Goal: Task Accomplishment & Management: Manage account settings

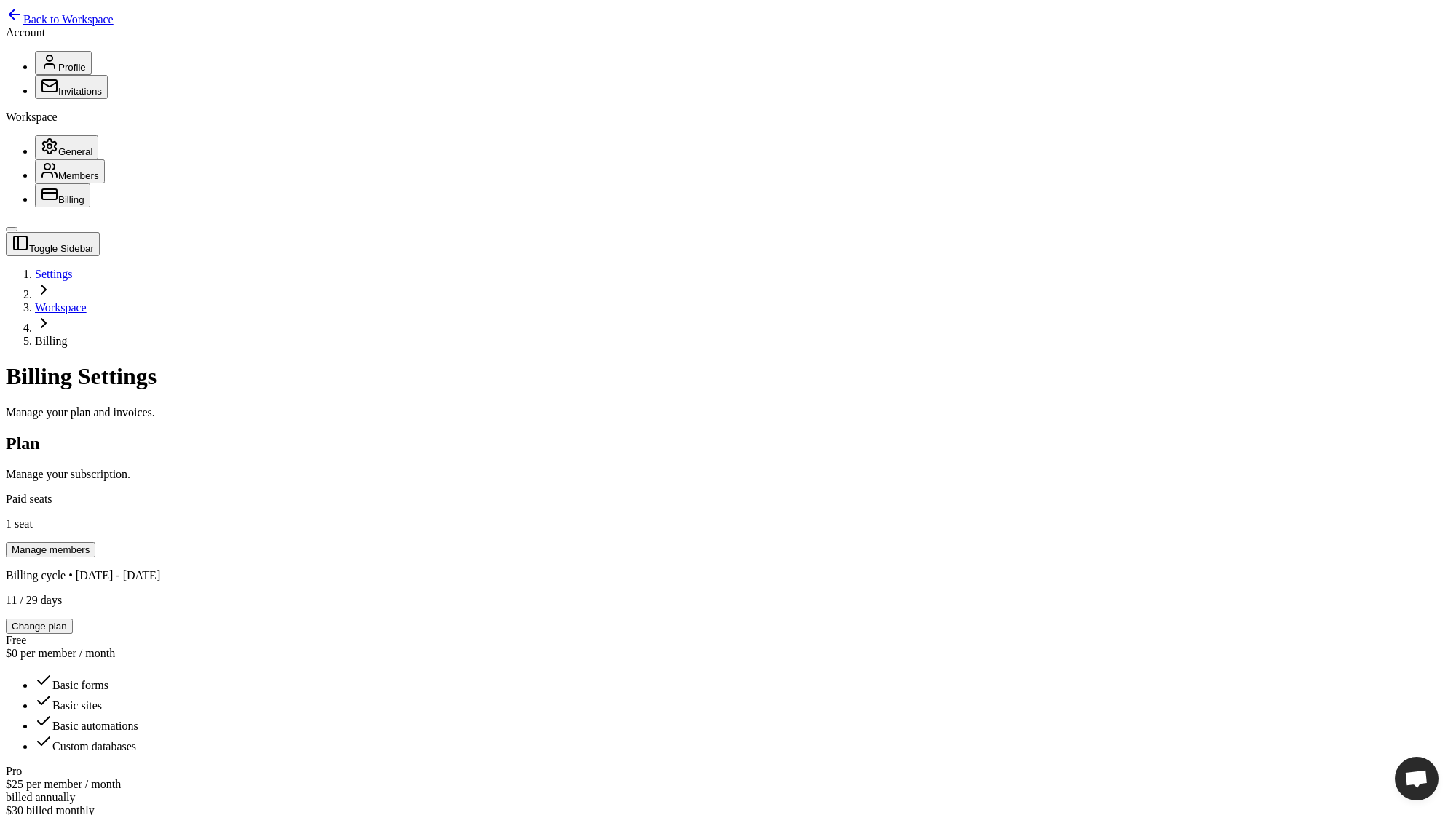
scroll to position [431, 0]
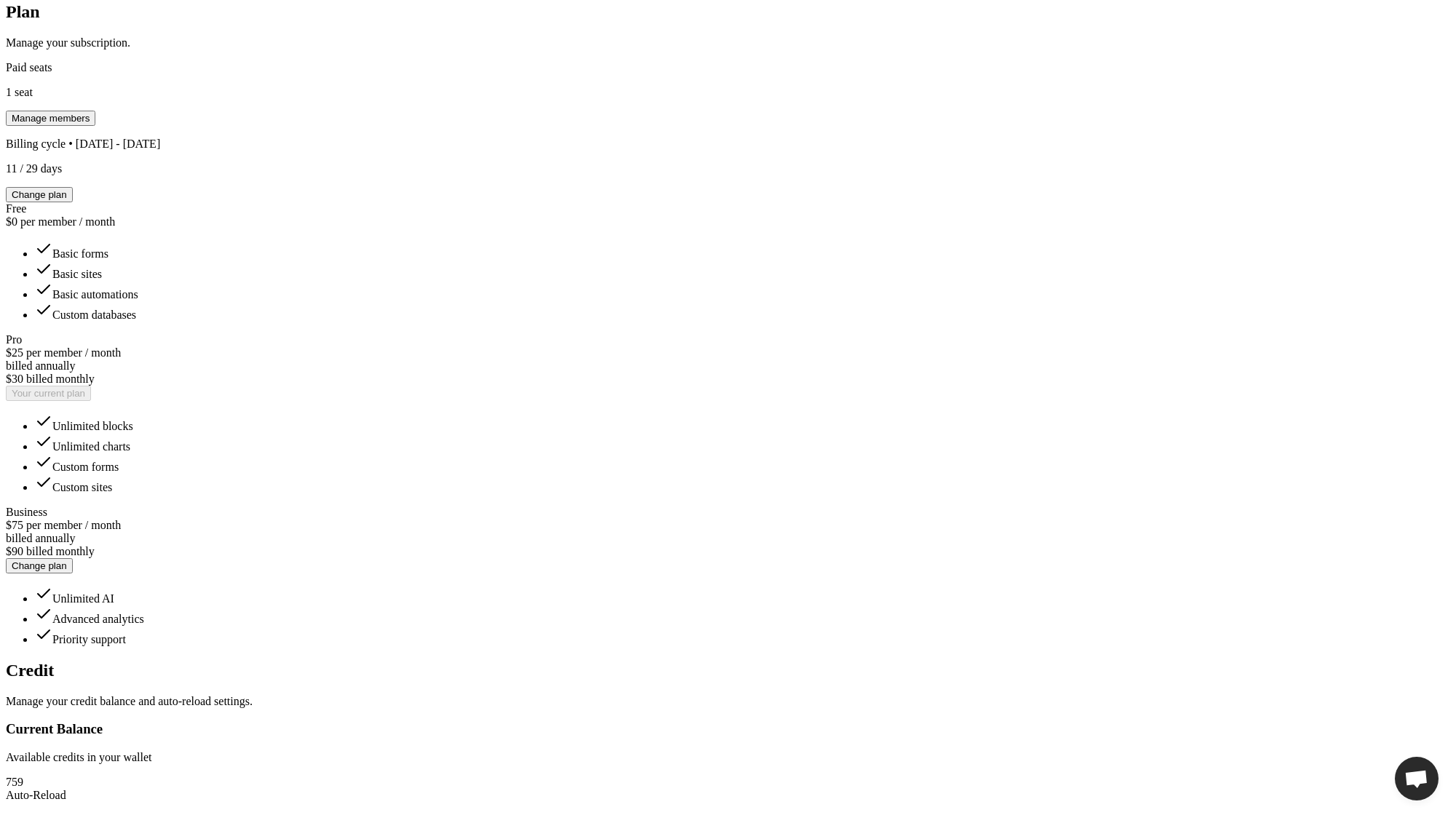
click at [327, 661] on div "Credit Manage your credit balance and auto-reload settings." at bounding box center [727, 684] width 1444 height 47
click at [313, 661] on div "Credit Manage your credit balance and auto-reload settings." at bounding box center [727, 684] width 1444 height 47
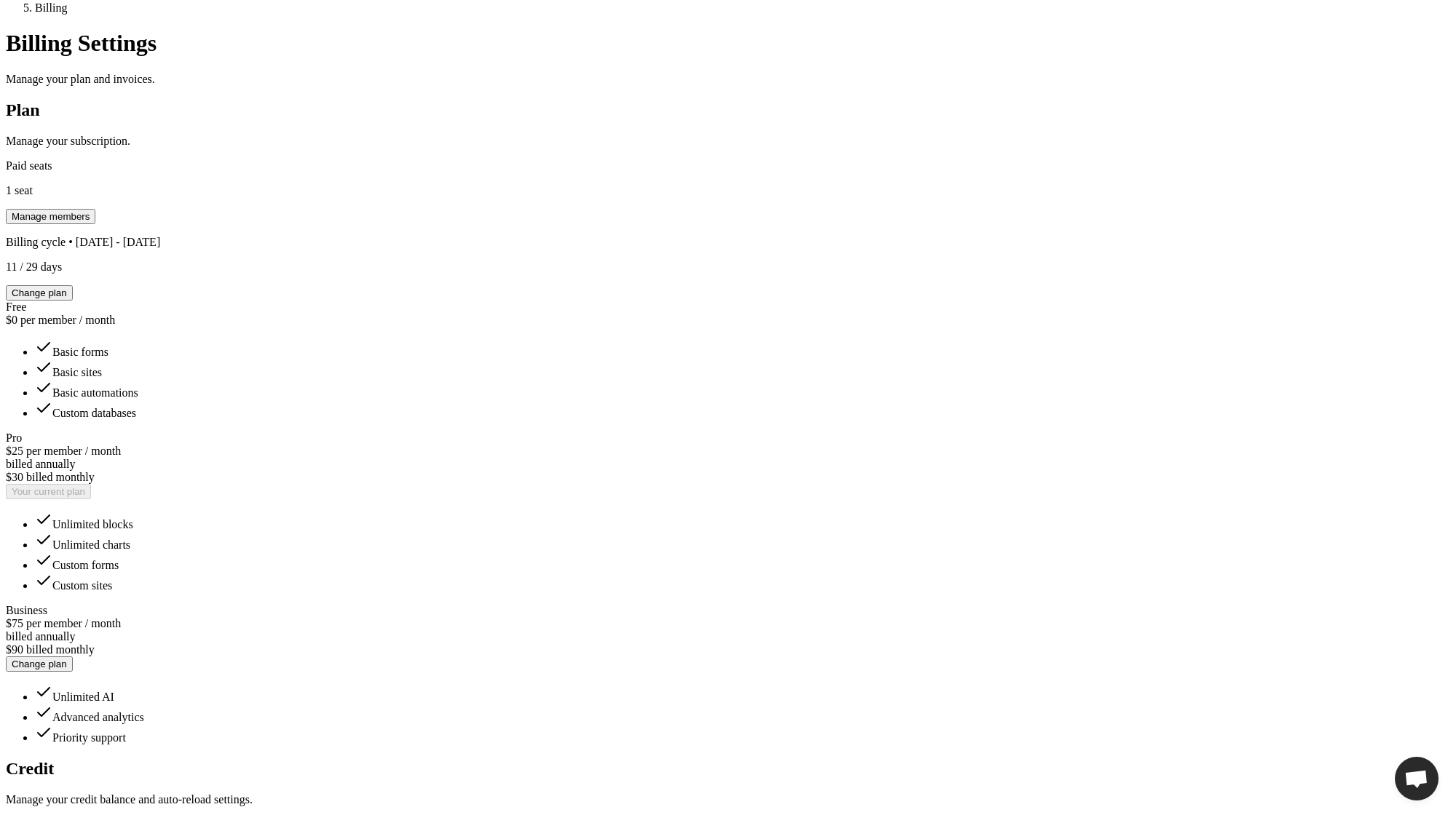
scroll to position [335, 0]
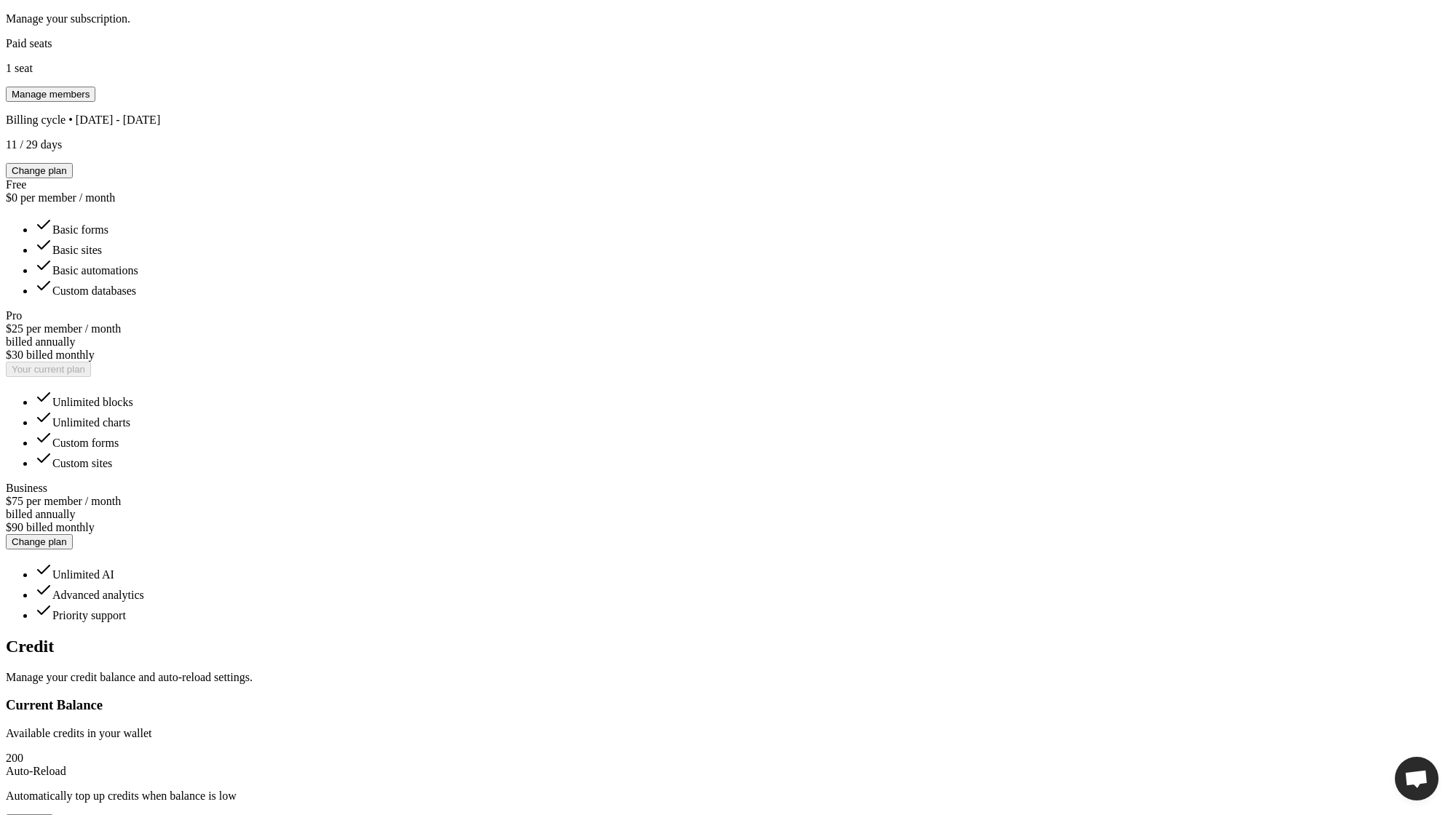
click at [1117, 494] on div "Toggle Sidebar Settings Workspace Billing Billing Settings Manage your plan and…" at bounding box center [727, 601] width 1444 height 1650
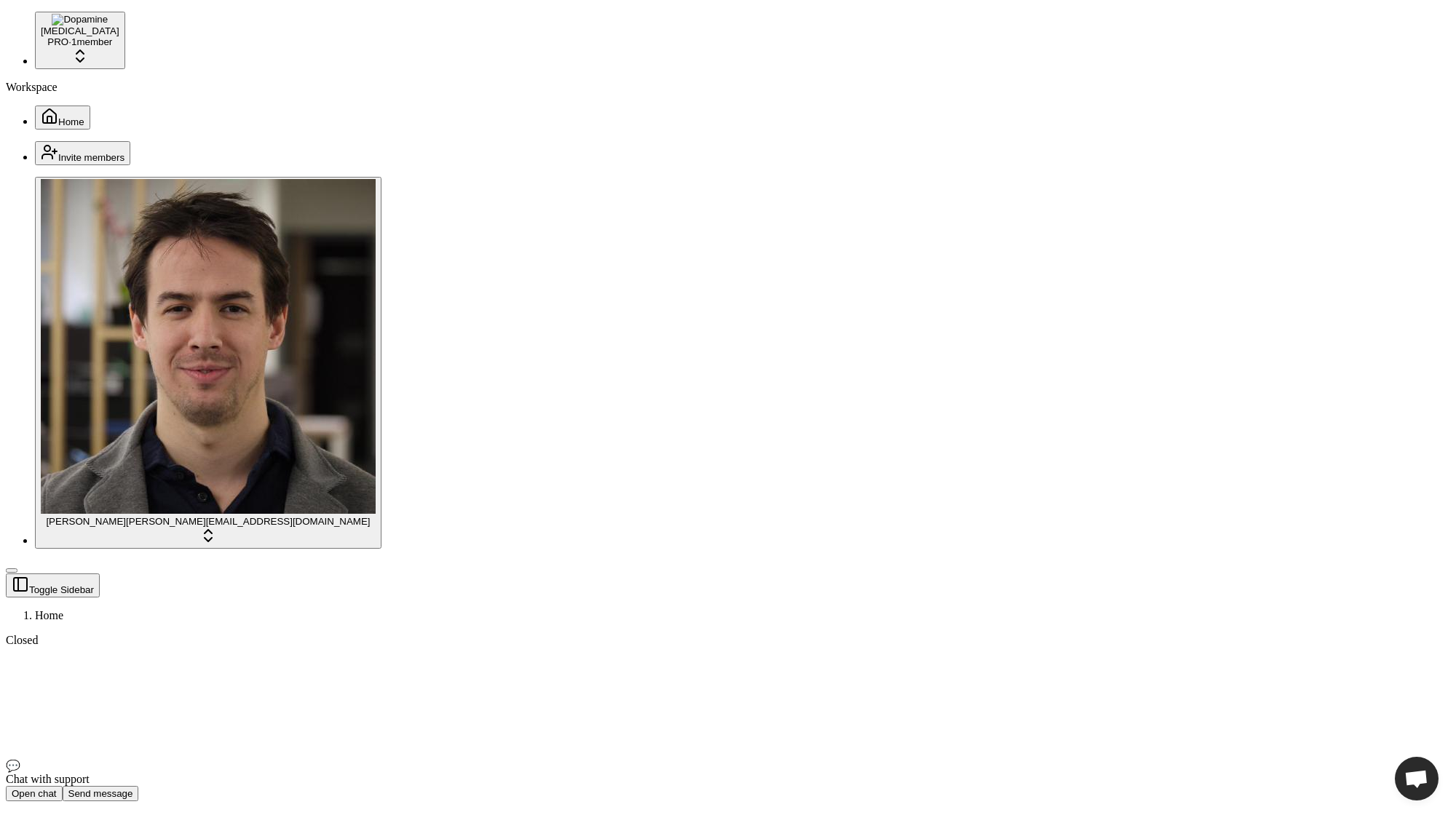
click at [103, 800] on html "Dopamine PRO · 1 member Workspace Home Invite members Jonathan Beurel jonathan@…" at bounding box center [728, 802] width 1456 height 1605
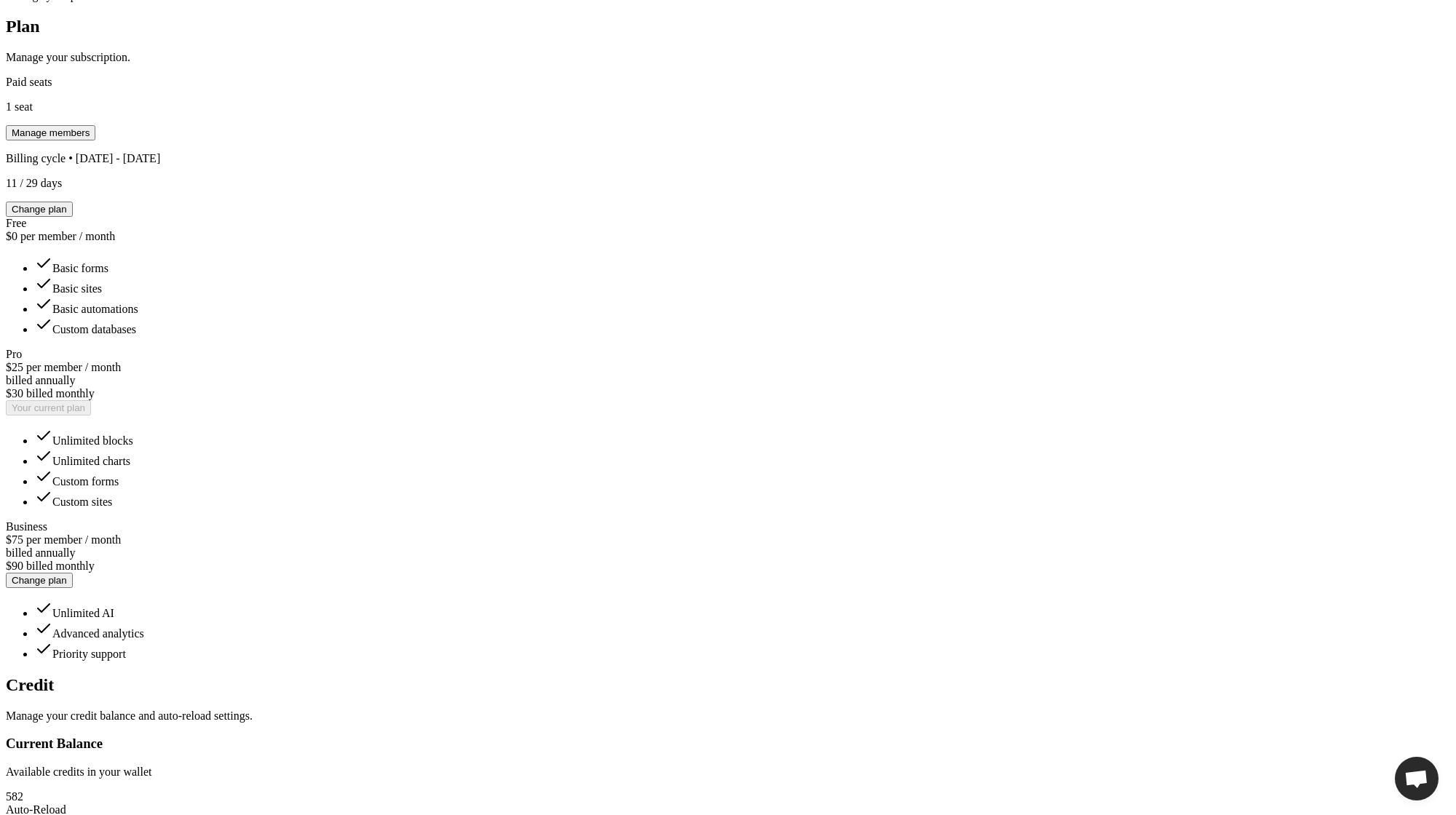
scroll to position [611, 0]
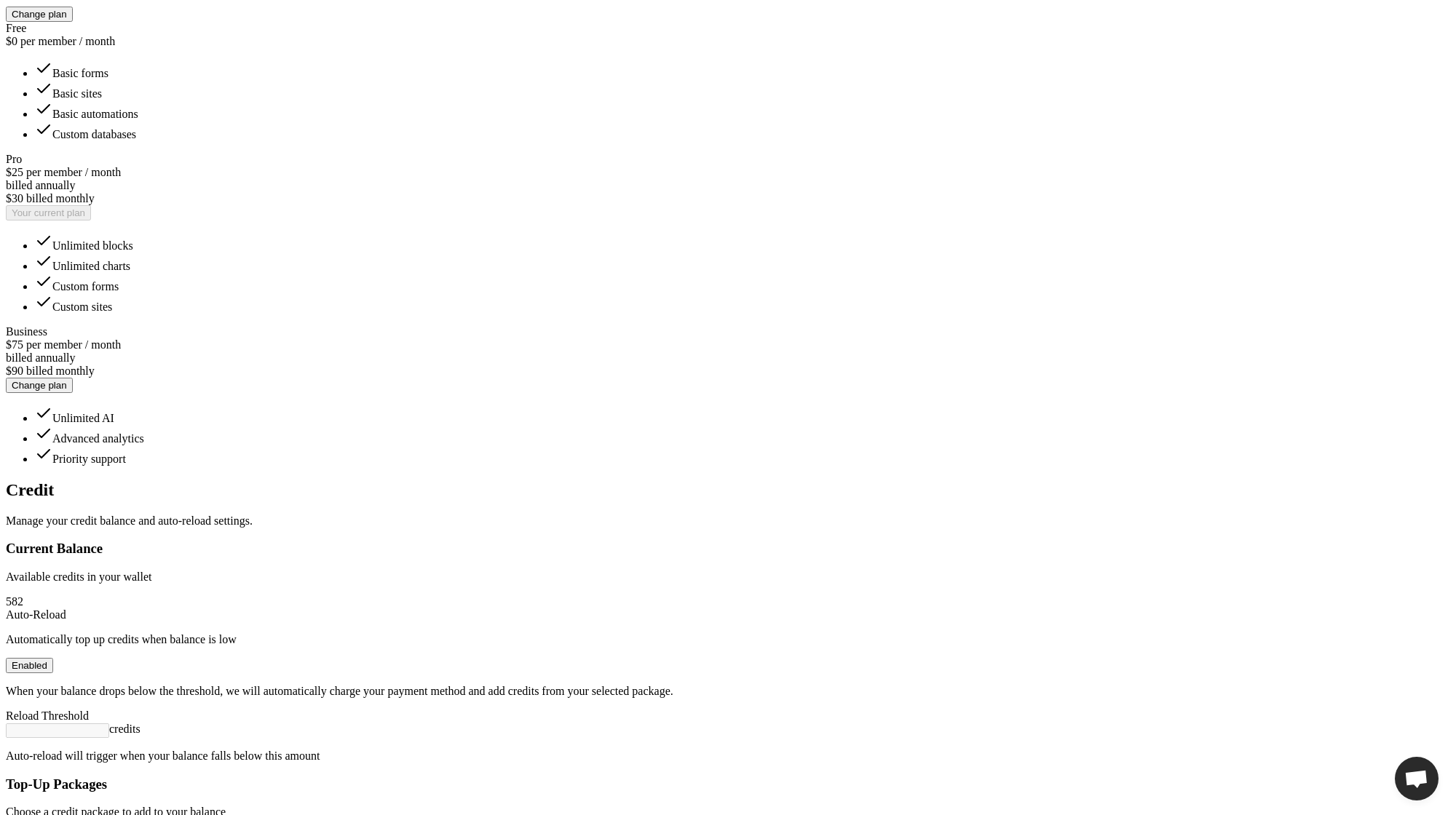
click at [1034, 376] on div "Toggle Sidebar Settings Workspace Billing Billing Settings Manage your plan and…" at bounding box center [727, 444] width 1444 height 1650
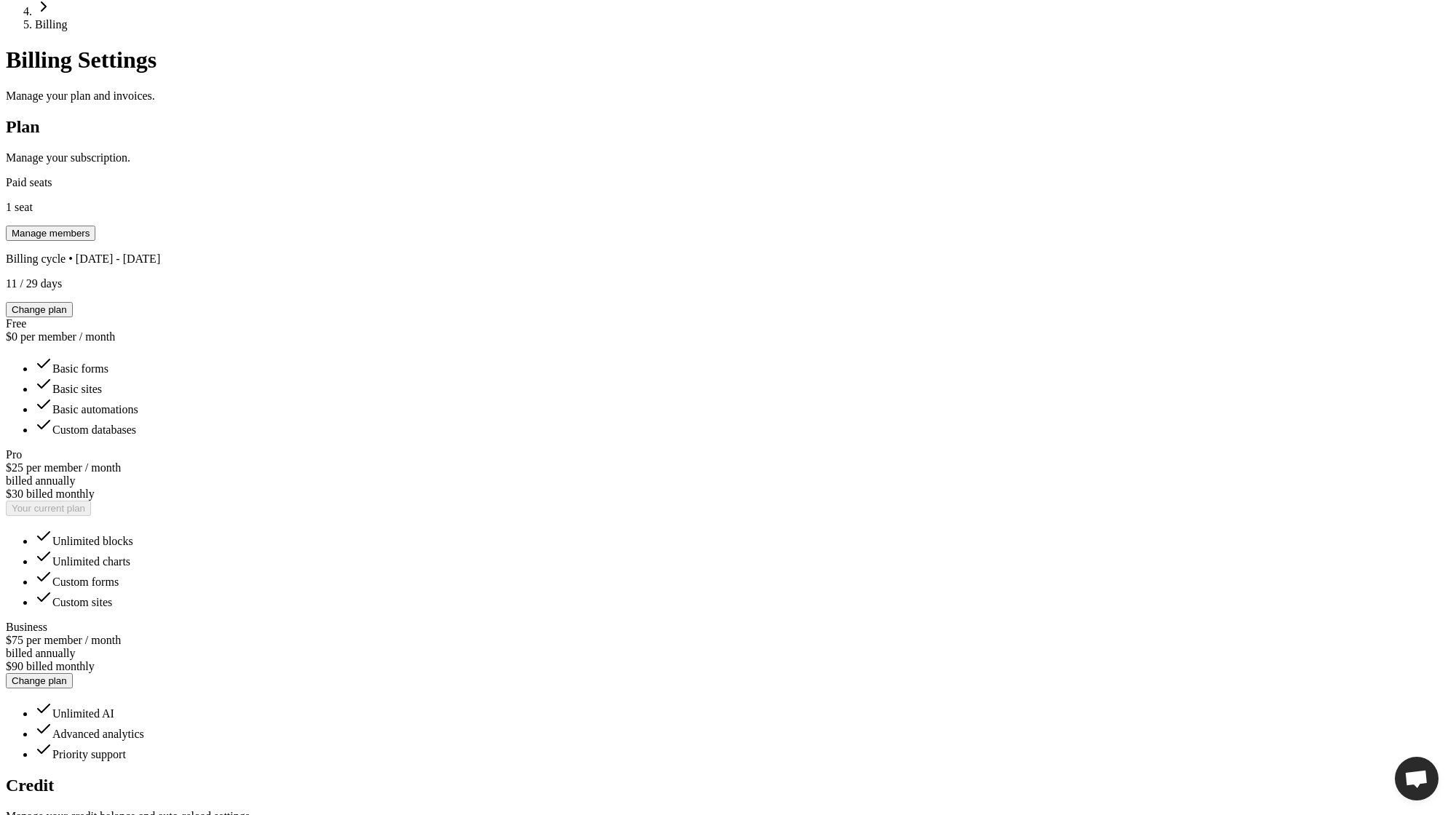
scroll to position [299, 0]
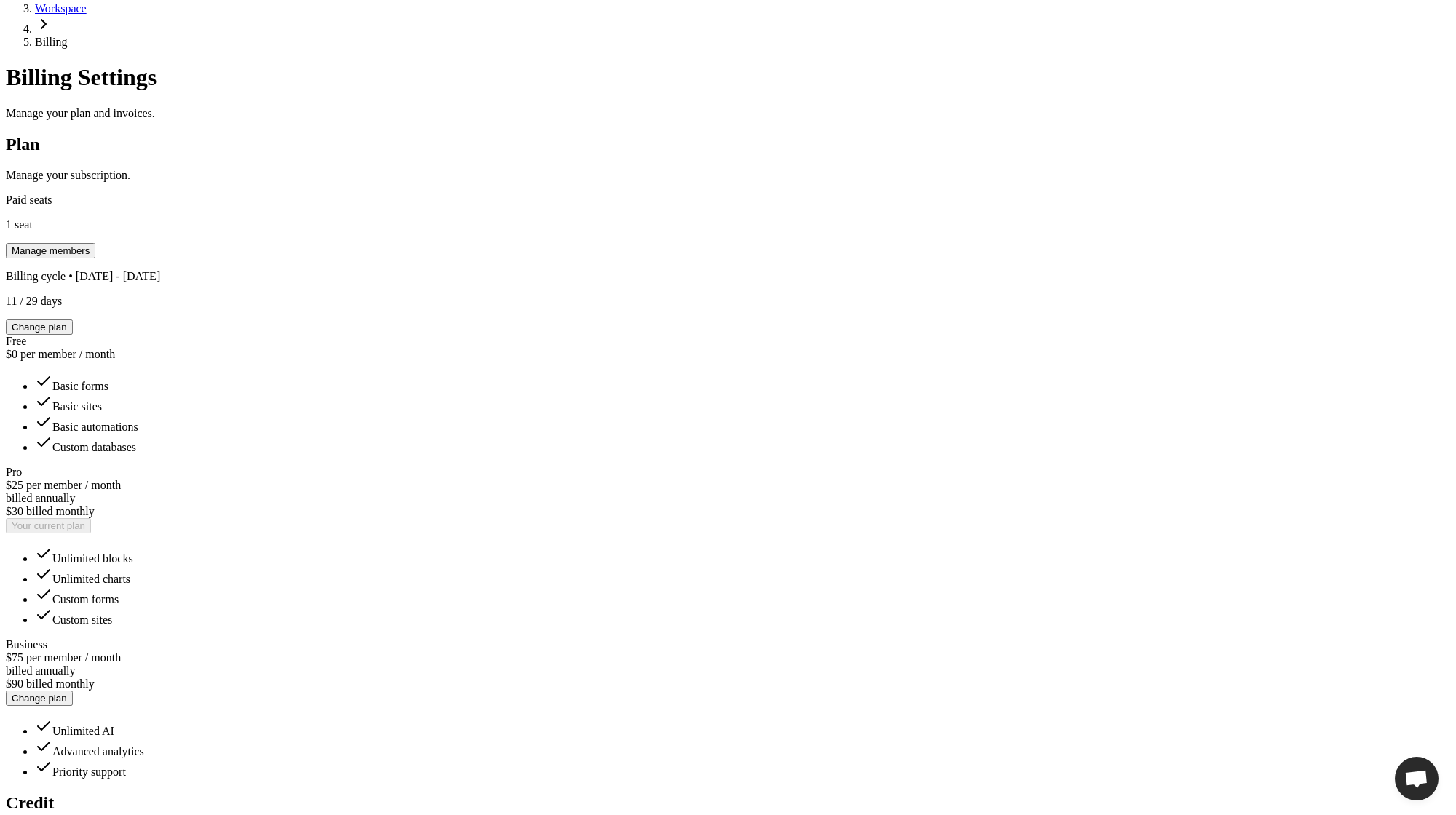
click at [1020, 373] on div "Toggle Sidebar Settings Workspace Billing Billing Settings Manage your plan and…" at bounding box center [727, 757] width 1444 height 1650
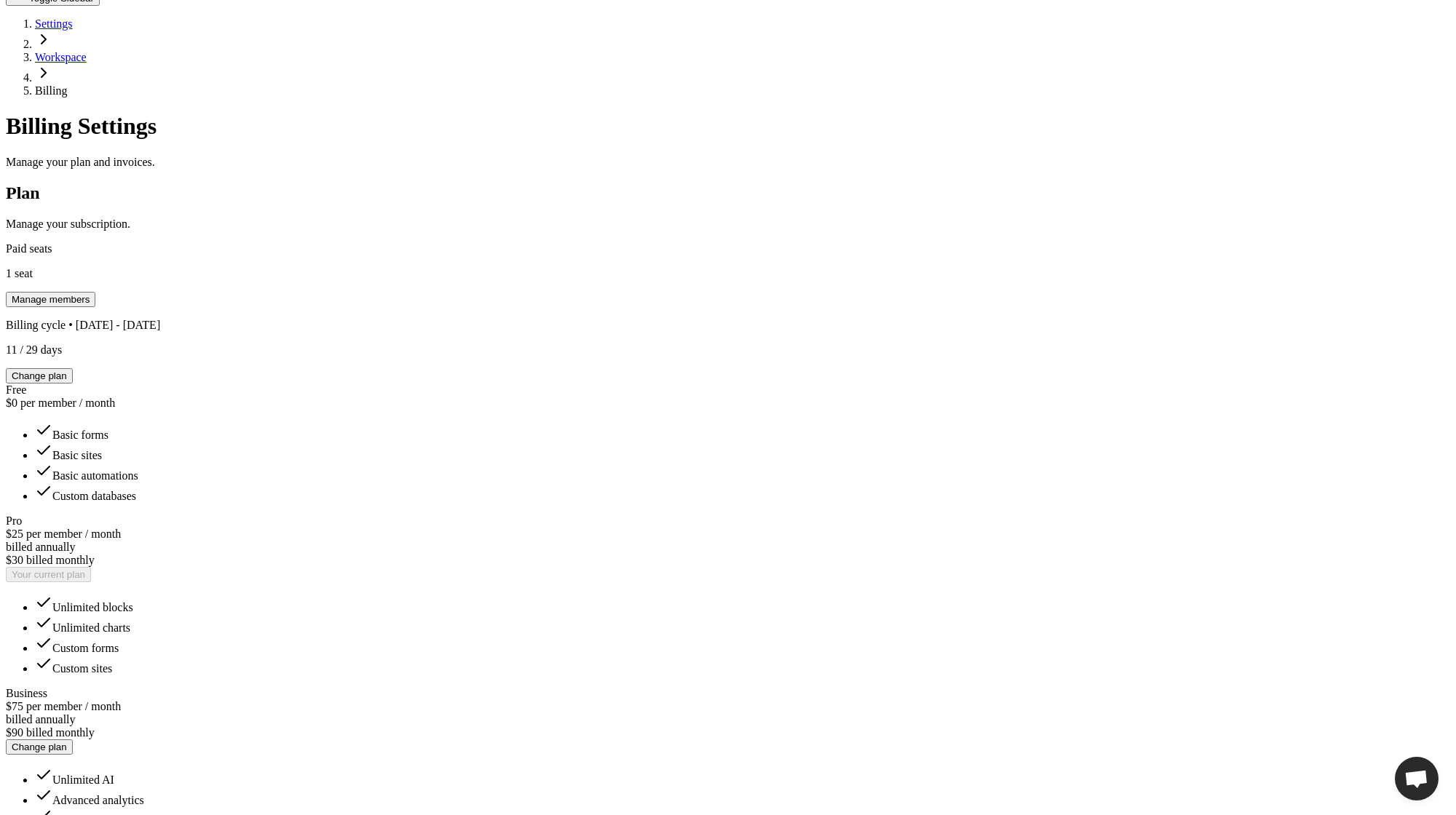
scroll to position [253, 0]
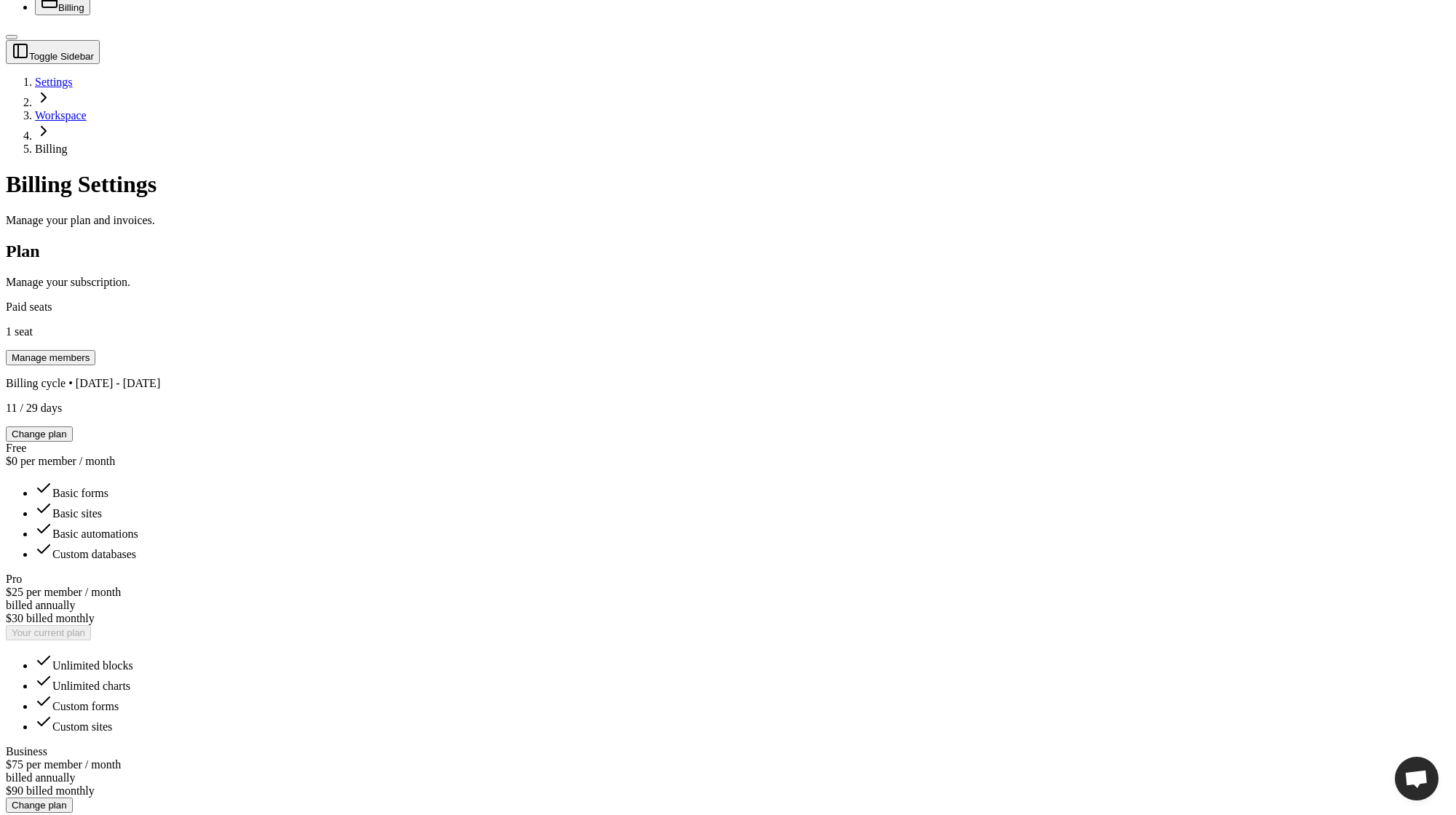
scroll to position [611, 0]
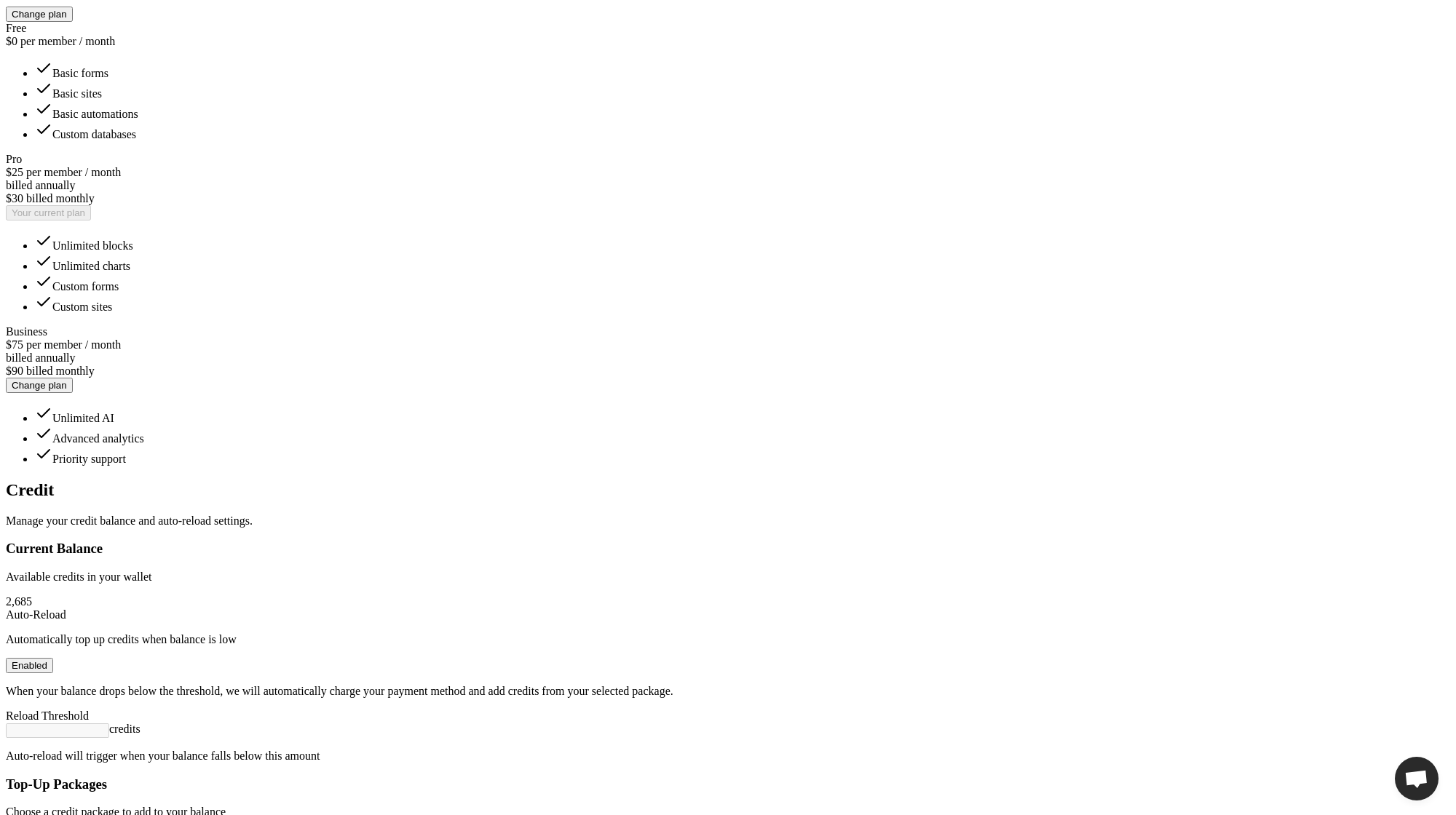
click at [1097, 359] on div "Toggle Sidebar Settings Workspace Billing Billing Settings Manage your plan and…" at bounding box center [727, 444] width 1444 height 1650
click at [1124, 261] on div "Toggle Sidebar Settings Workspace Billing Billing Settings Manage your plan and…" at bounding box center [727, 444] width 1444 height 1650
click at [1053, 264] on div "Toggle Sidebar Settings Workspace Billing Billing Settings Manage your plan and…" at bounding box center [727, 444] width 1444 height 1650
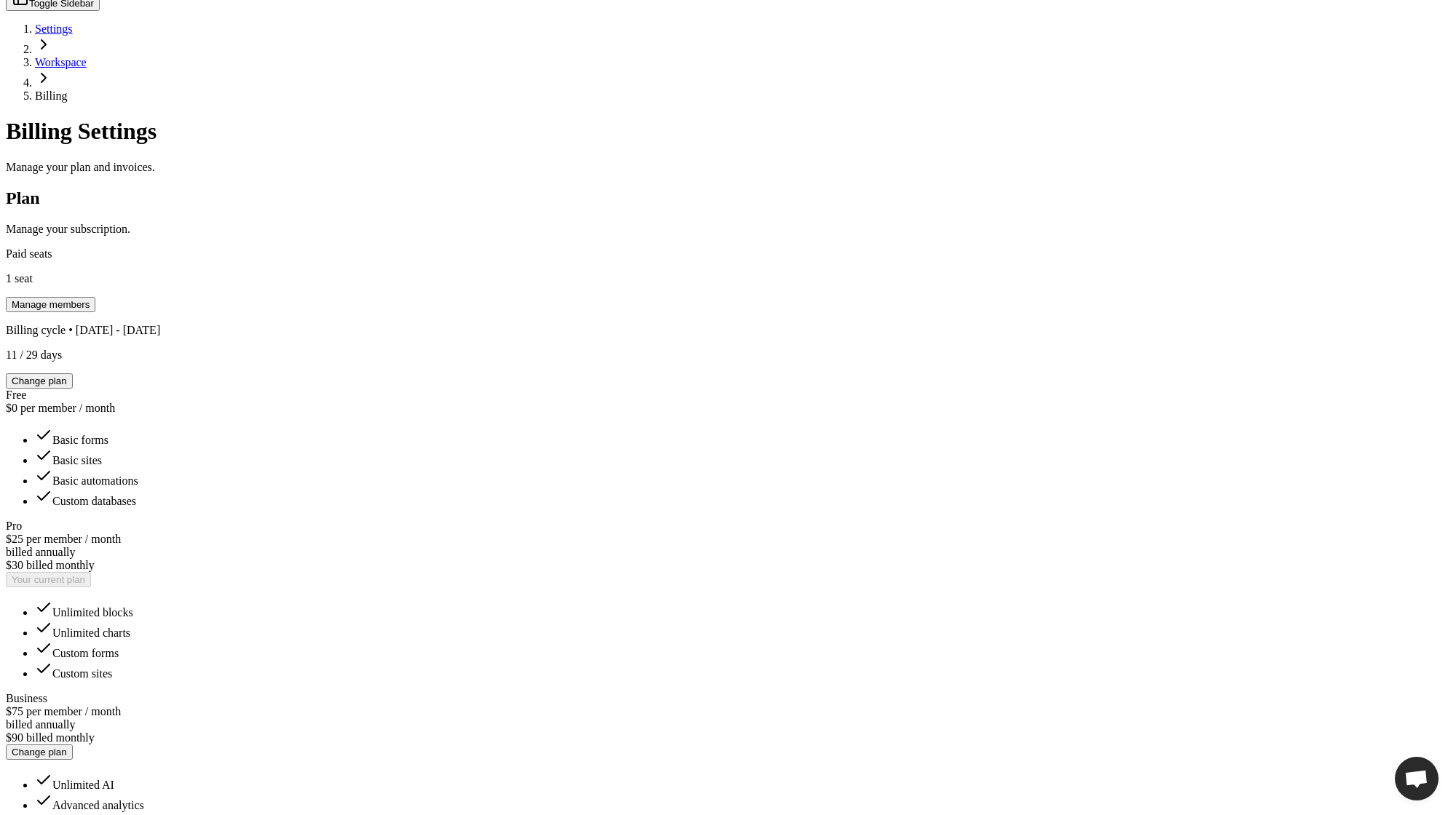
scroll to position [611, 0]
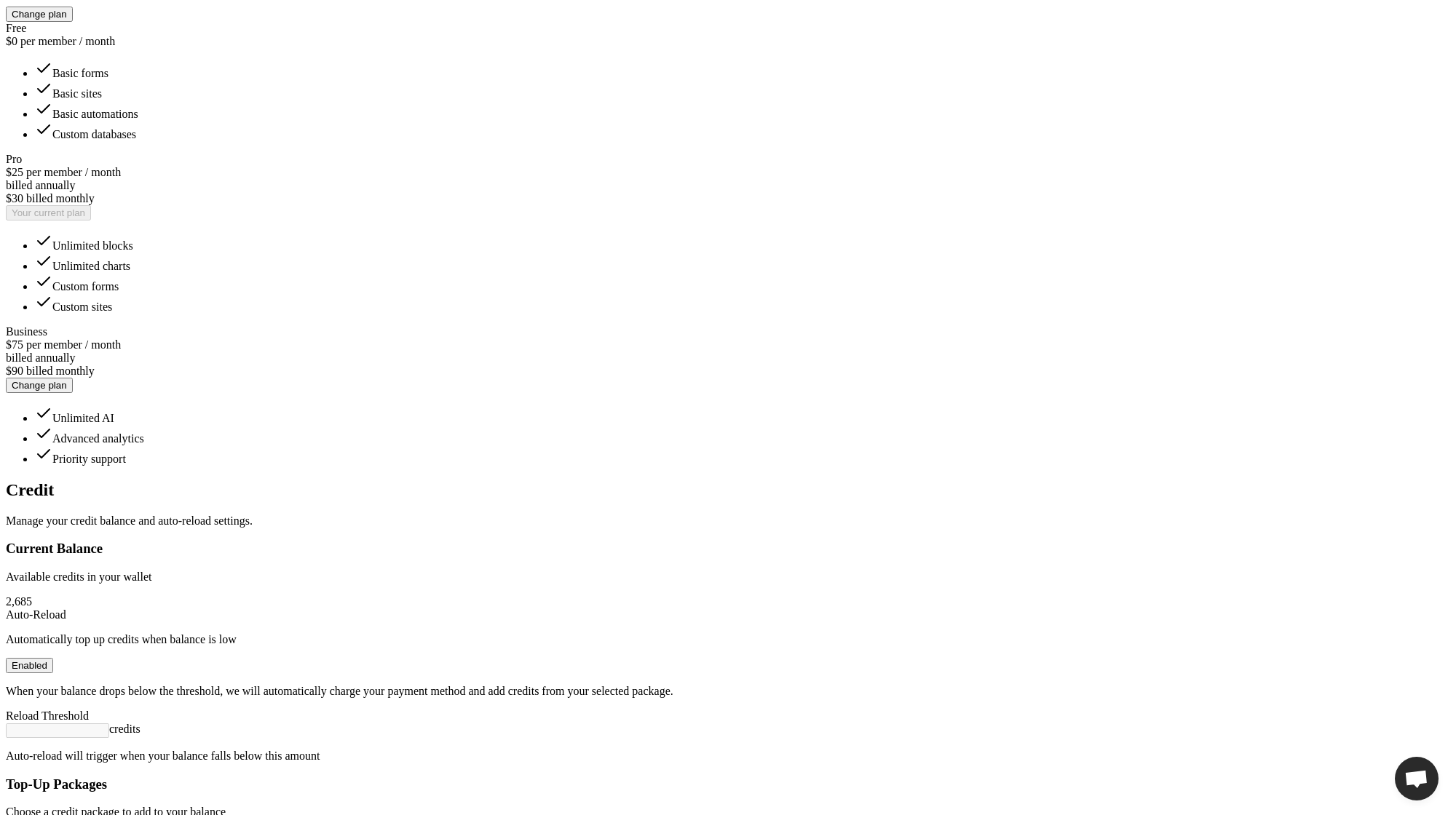
click at [1090, 388] on div "Toggle Sidebar Settings Workspace Billing Billing Settings Manage your plan and…" at bounding box center [727, 444] width 1444 height 1650
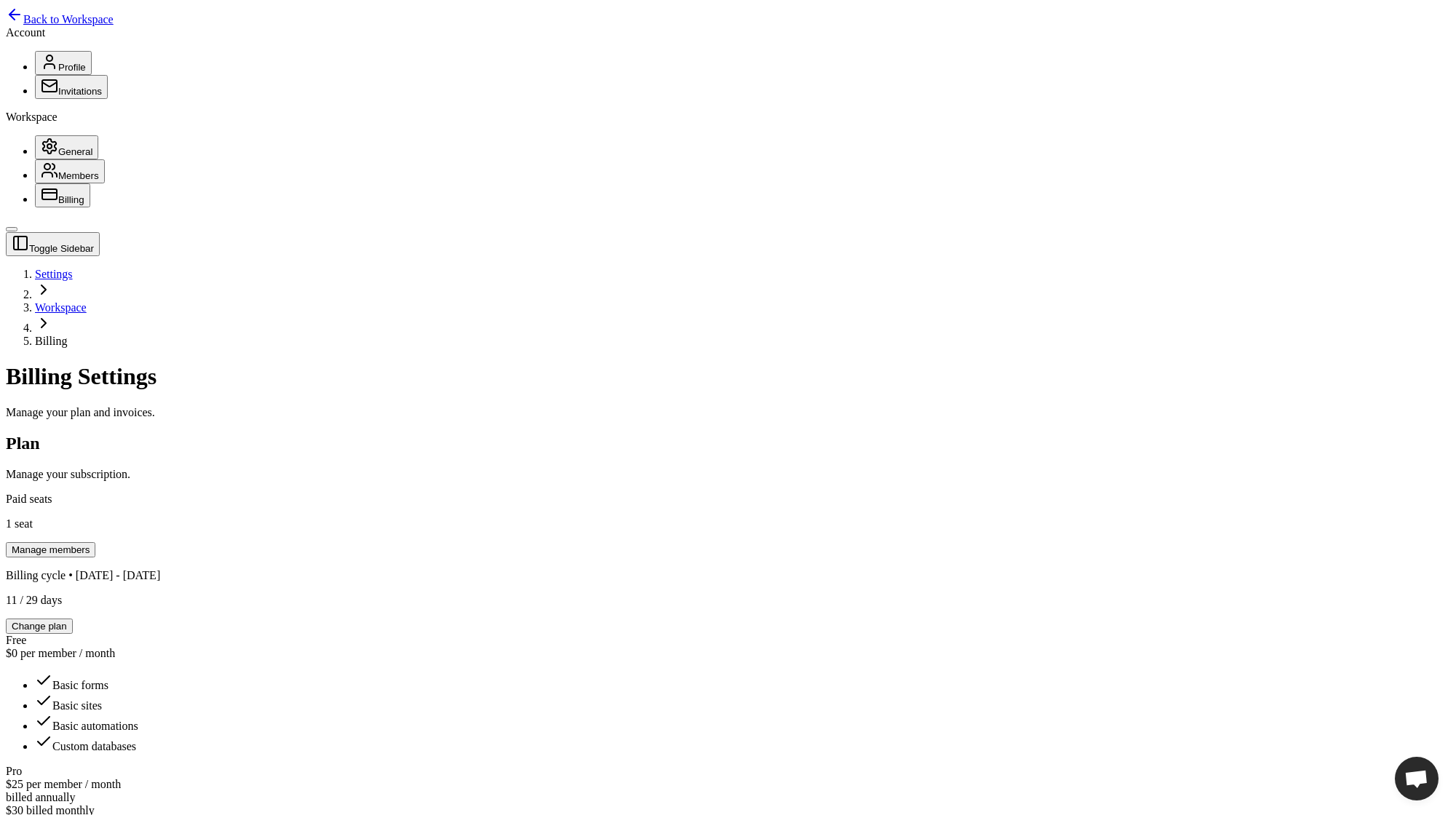
scroll to position [611, 0]
